Goal: Task Accomplishment & Management: Manage account settings

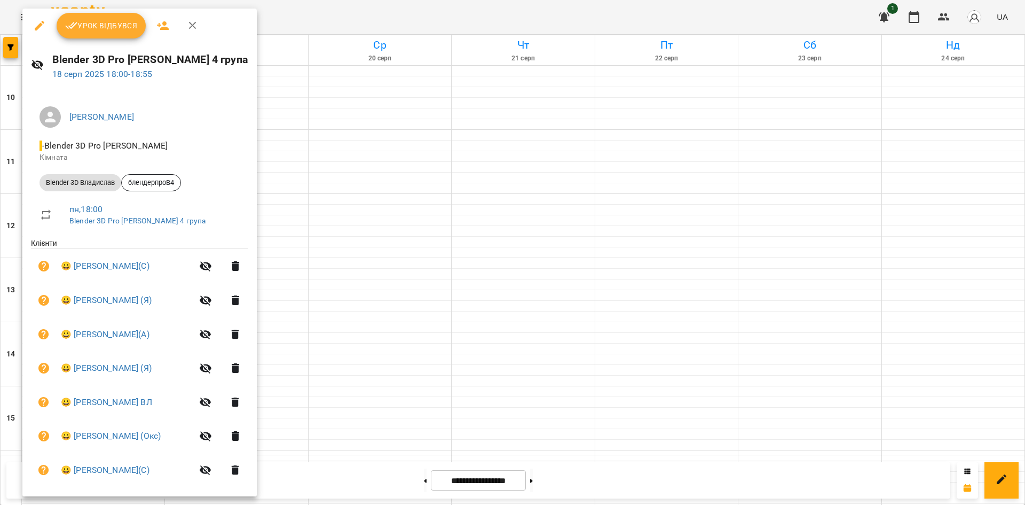
click at [419, 79] on div at bounding box center [512, 252] width 1025 height 505
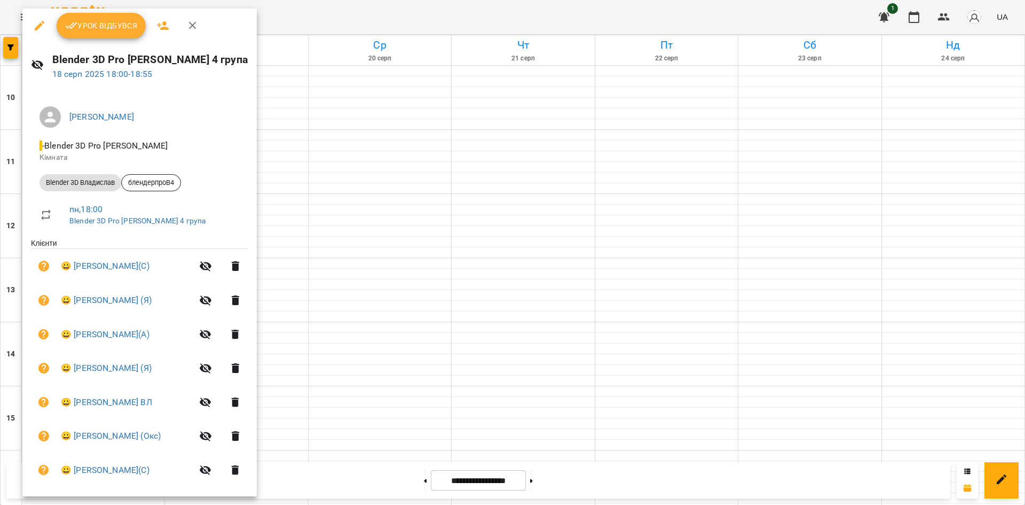
click at [427, 116] on div at bounding box center [512, 252] width 1025 height 505
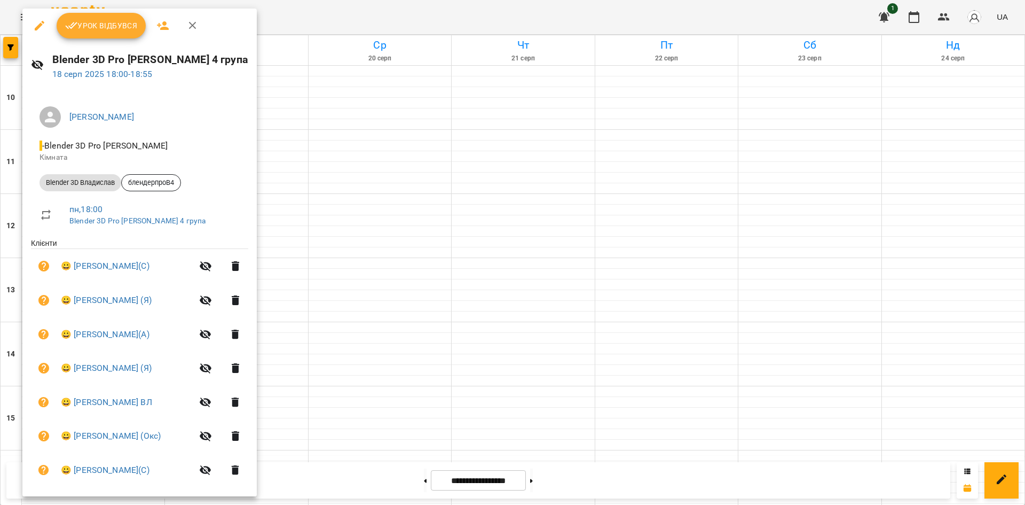
click at [295, 132] on div at bounding box center [512, 252] width 1025 height 505
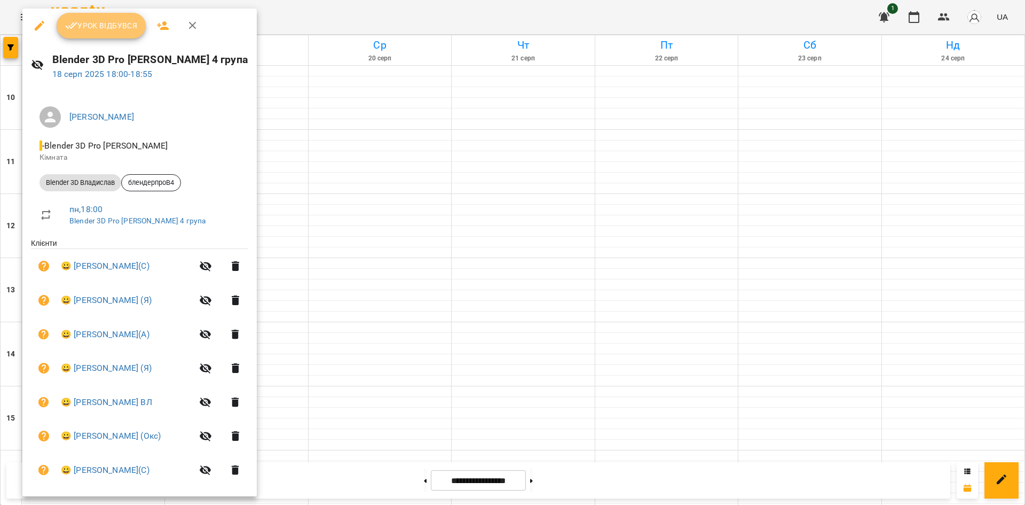
click at [113, 22] on span "Урок відбувся" at bounding box center [101, 25] width 73 height 13
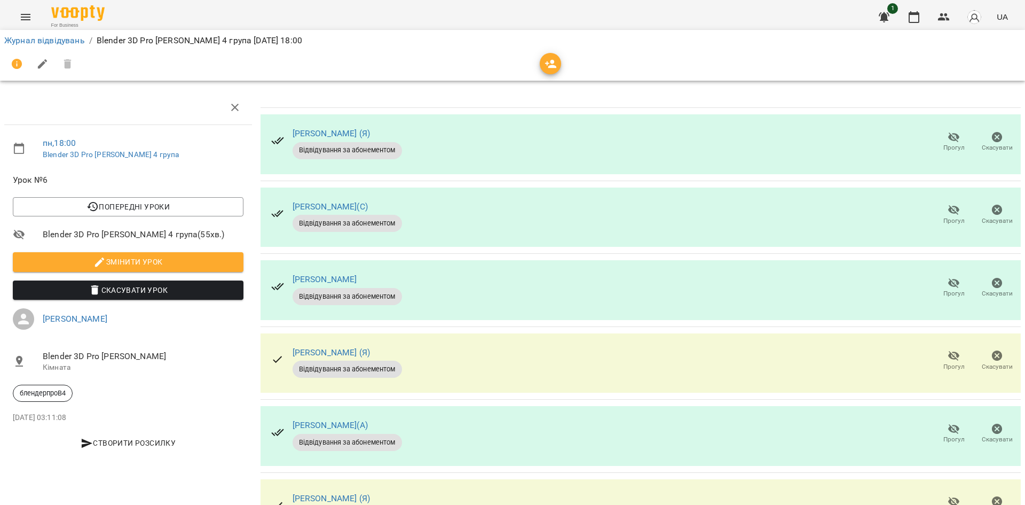
scroll to position [107, 0]
click at [932, 273] on button "Прогул" at bounding box center [953, 288] width 43 height 30
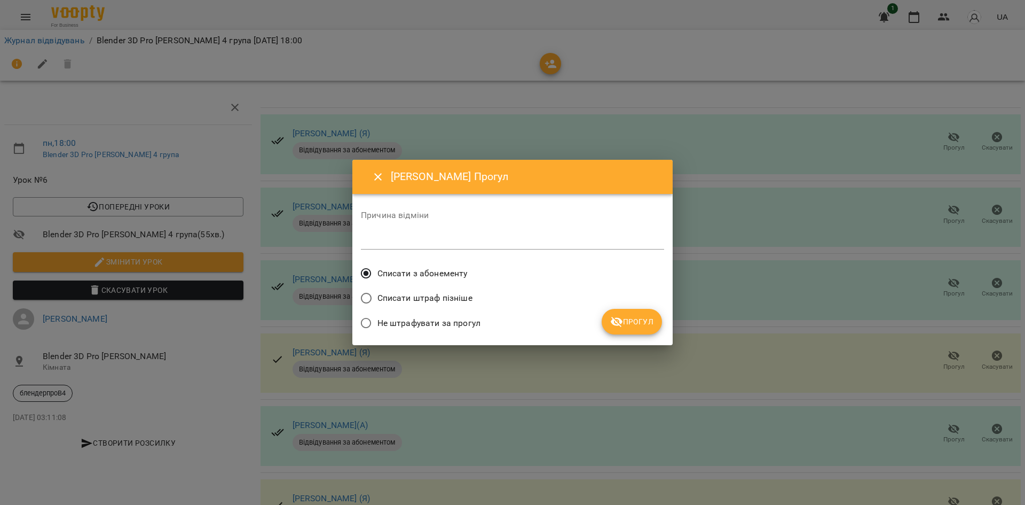
click at [458, 276] on span "Списати з абонементу" at bounding box center [422, 273] width 90 height 13
click at [636, 327] on span "Прогул" at bounding box center [631, 321] width 43 height 13
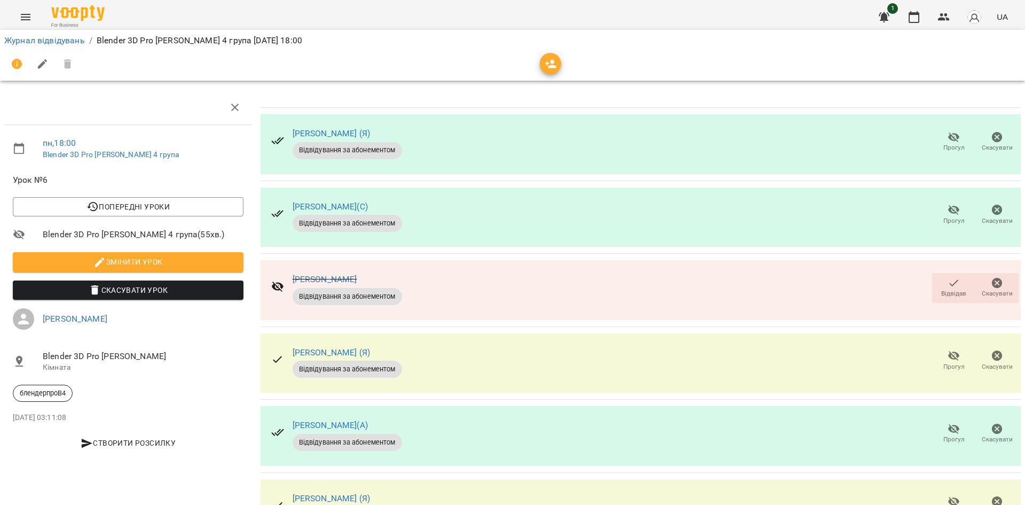
scroll to position [426, 0]
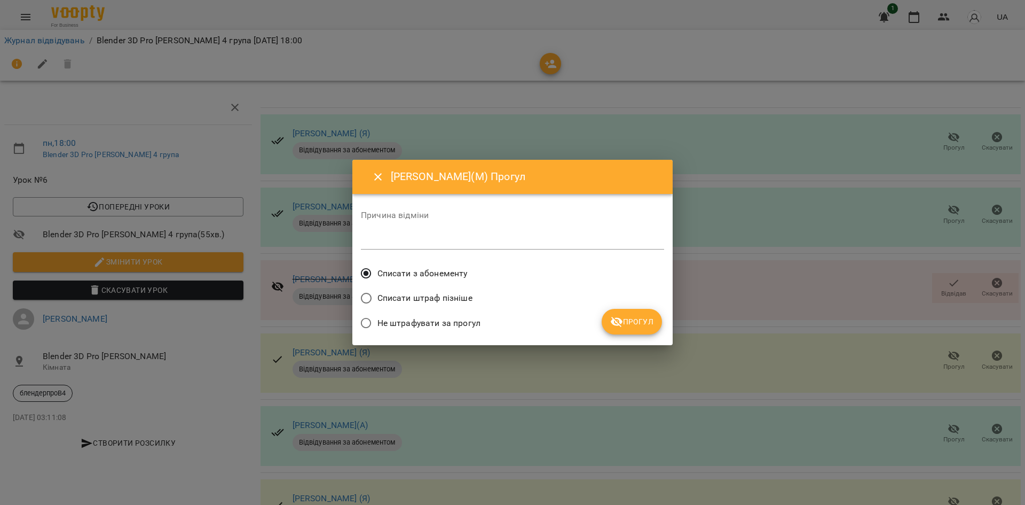
click at [382, 272] on span "Списати з абонементу" at bounding box center [422, 273] width 90 height 13
click at [653, 329] on button "Прогул" at bounding box center [632, 322] width 60 height 26
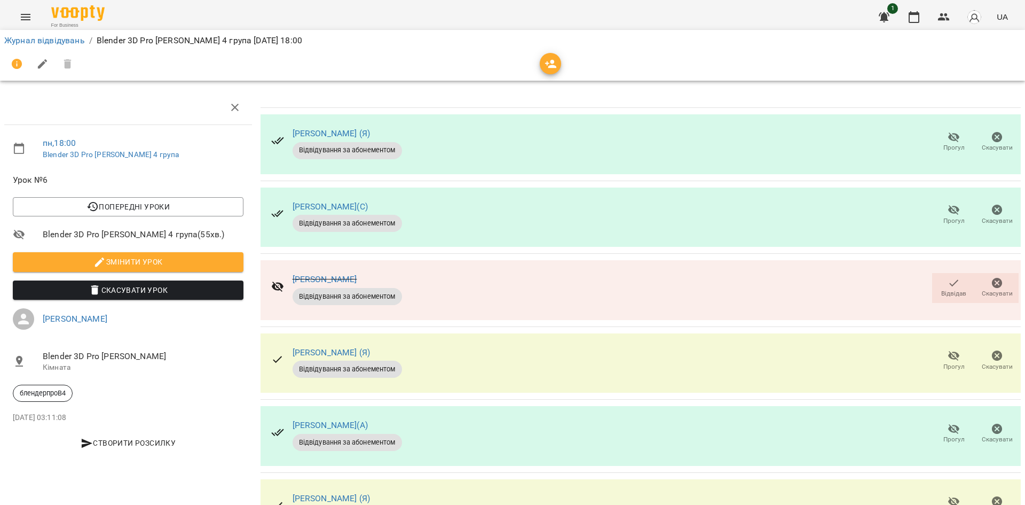
scroll to position [53, 0]
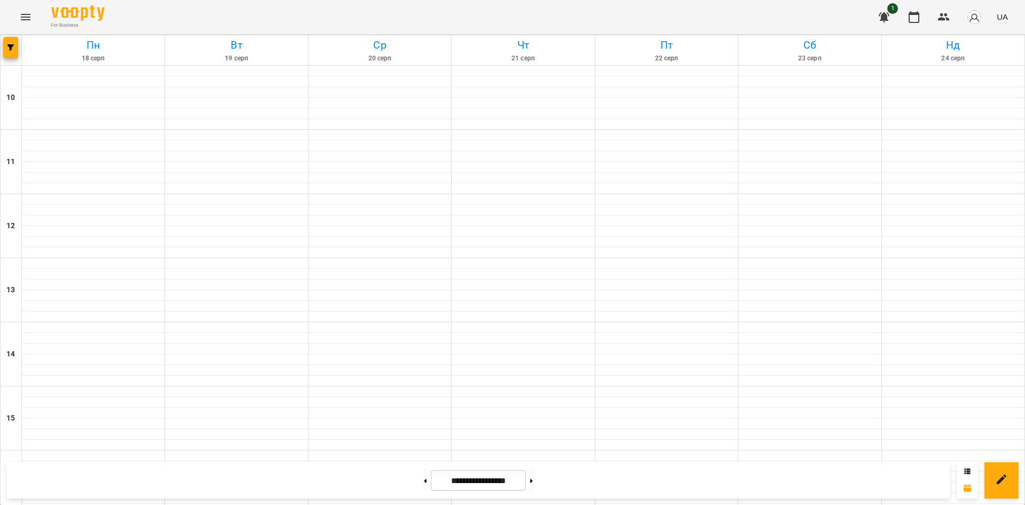
scroll to position [374, 0]
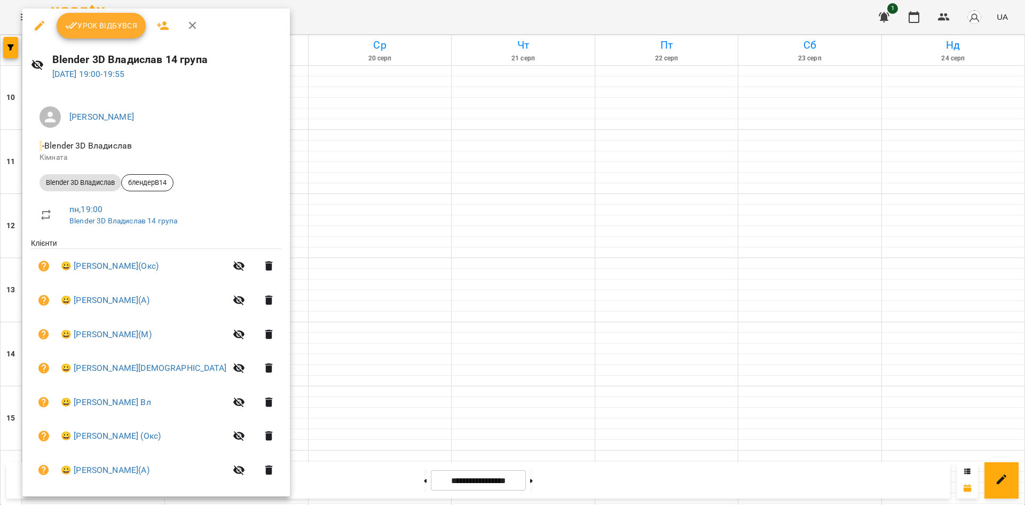
click at [374, 163] on div at bounding box center [512, 252] width 1025 height 505
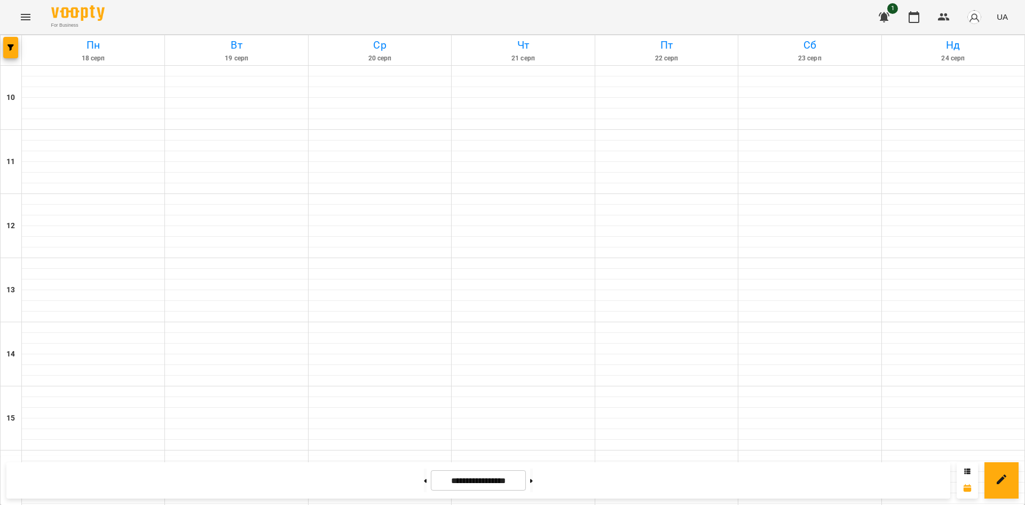
scroll to position [427, 0]
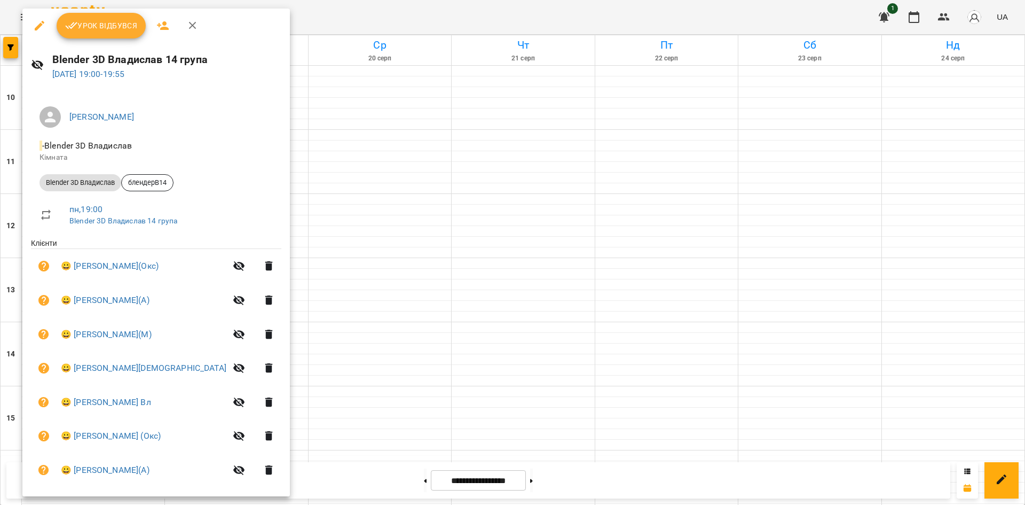
drag, startPoint x: 921, startPoint y: 326, endPoint x: 916, endPoint y: 328, distance: 5.6
click at [924, 325] on div at bounding box center [512, 252] width 1025 height 505
